Goal: Information Seeking & Learning: Learn about a topic

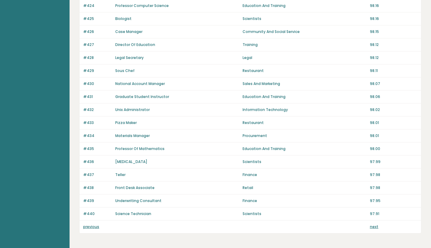
scroll to position [392, 0]
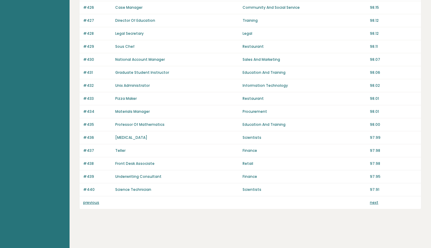
click at [375, 203] on link "next" at bounding box center [374, 202] width 8 height 5
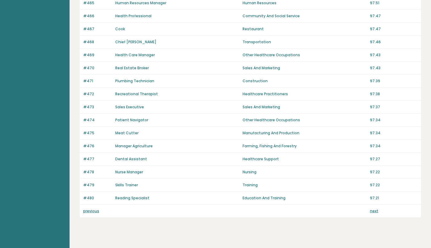
scroll to position [392, 0]
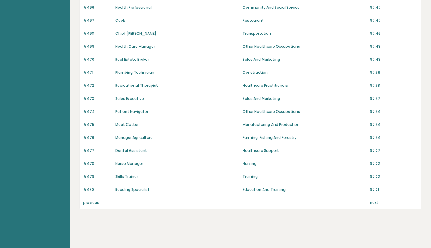
click at [372, 203] on link "next" at bounding box center [374, 202] width 8 height 5
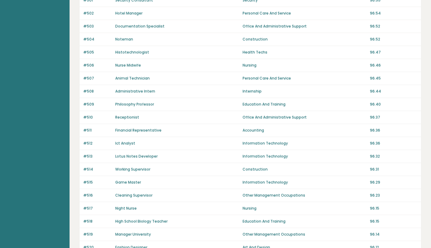
scroll to position [392, 0]
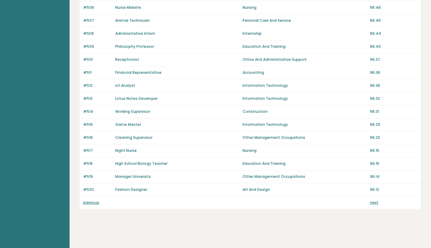
click at [373, 205] on div "previous next" at bounding box center [249, 202] width 341 height 13
click at [373, 203] on link "next" at bounding box center [374, 202] width 8 height 5
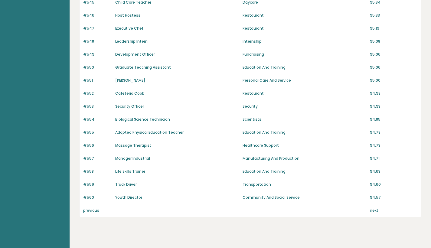
scroll to position [392, 0]
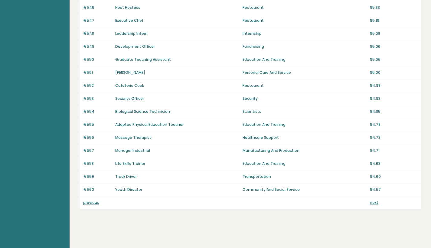
click at [373, 205] on div "previous next" at bounding box center [249, 202] width 341 height 13
click at [375, 203] on link "next" at bounding box center [374, 202] width 8 height 5
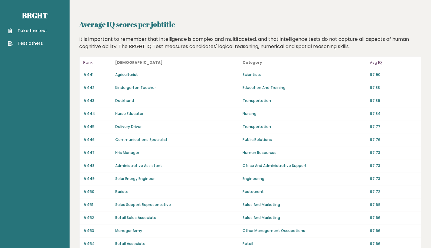
scroll to position [392, 0]
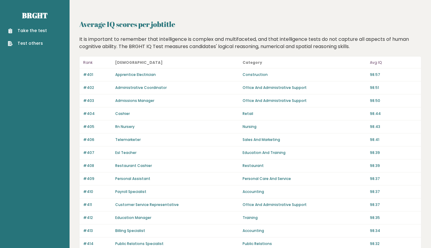
scroll to position [392, 0]
